Goal: Task Accomplishment & Management: Use online tool/utility

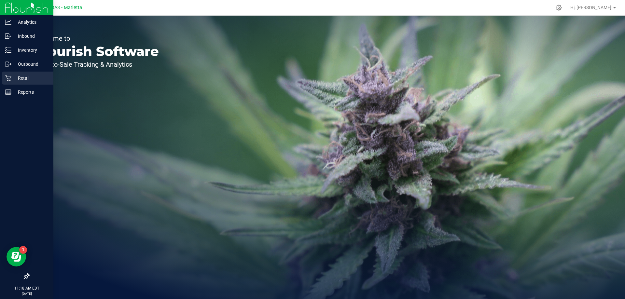
click at [18, 78] on p "Retail" at bounding box center [30, 78] width 39 height 8
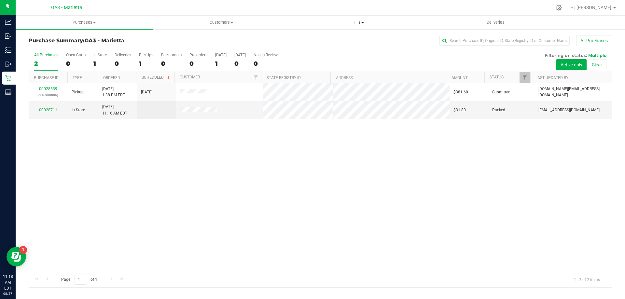
click at [363, 26] on uib-tab-heading "Tills Manage tills Reconcile e-payments" at bounding box center [358, 22] width 136 height 13
click at [318, 39] on span "Manage tills" at bounding box center [312, 39] width 44 height 6
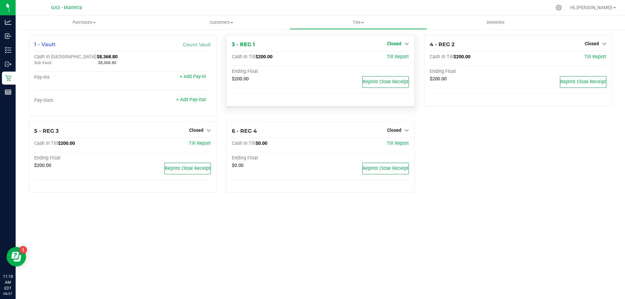
click at [402, 41] on link "Closed" at bounding box center [398, 43] width 22 height 5
drag, startPoint x: 385, startPoint y: 58, endPoint x: 380, endPoint y: 59, distance: 4.6
click at [381, 59] on div "Open Till" at bounding box center [394, 57] width 48 height 8
click at [383, 58] on div "Open Till" at bounding box center [394, 57] width 48 height 8
click at [385, 58] on link "Open Till" at bounding box center [393, 57] width 17 height 5
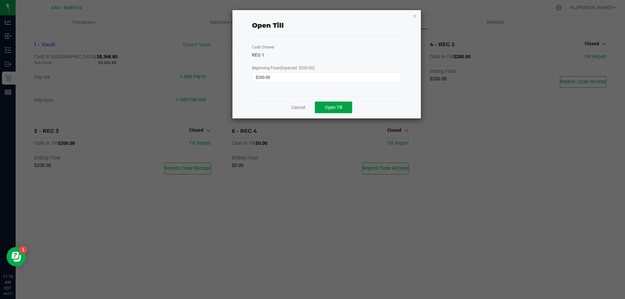
click at [327, 103] on button "Open Till" at bounding box center [333, 108] width 37 height 12
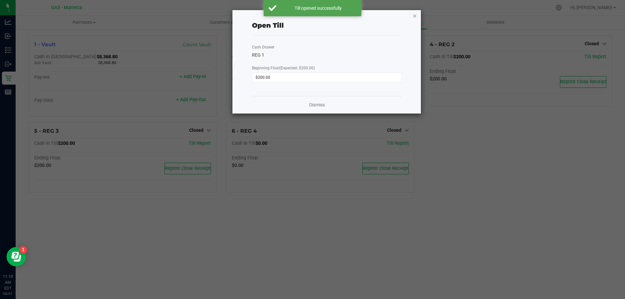
click at [414, 14] on icon "button" at bounding box center [414, 16] width 5 height 8
